Goal: Information Seeking & Learning: Learn about a topic

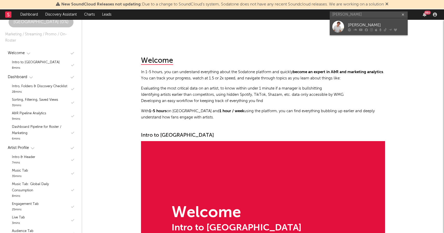
click at [362, 23] on div "[PERSON_NAME]" at bounding box center [376, 25] width 57 height 6
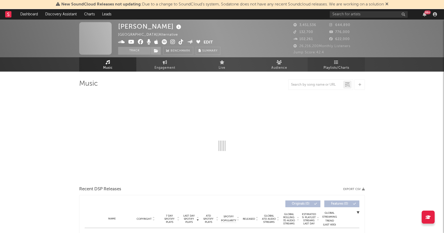
click at [339, 67] on span "Playlists/Charts" at bounding box center [337, 68] width 26 height 6
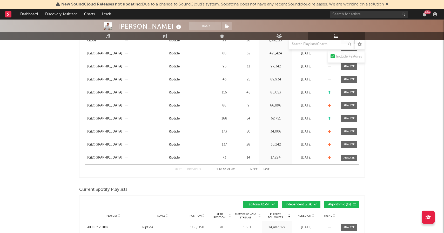
scroll to position [256, 0]
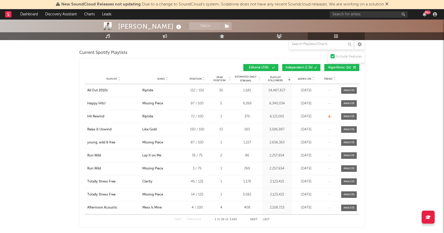
click at [333, 71] on button "Algorithmic ( 1k )" at bounding box center [341, 67] width 35 height 7
click at [313, 67] on button "Independent ( 2.3k )" at bounding box center [301, 67] width 38 height 7
click at [308, 78] on span "Added On" at bounding box center [305, 78] width 14 height 3
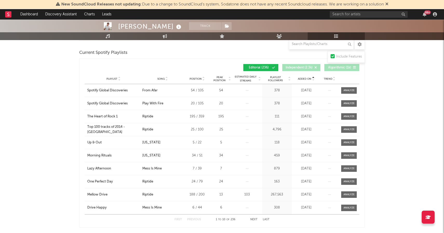
click at [308, 78] on span "Added On" at bounding box center [305, 78] width 14 height 3
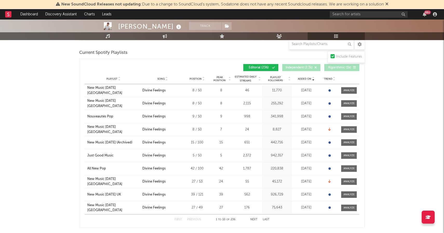
scroll to position [268, 0]
